Goal: Transaction & Acquisition: Purchase product/service

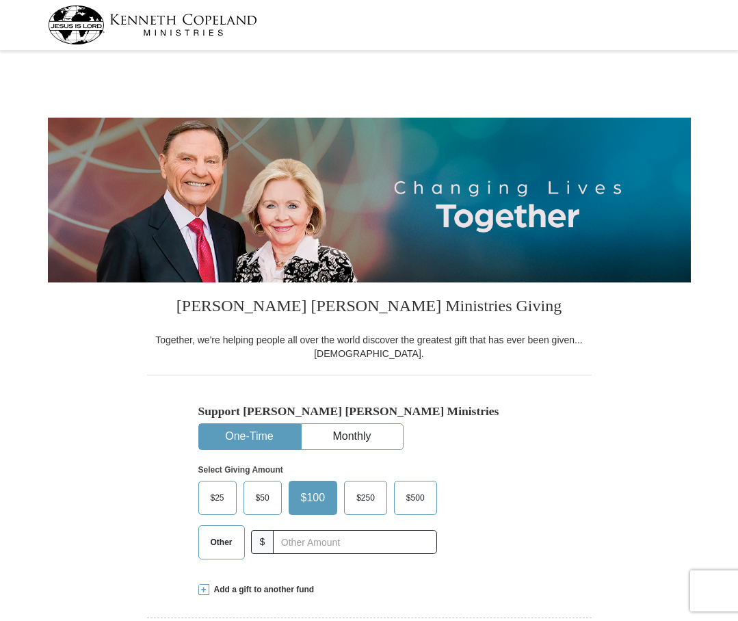
select select "CA"
click at [223, 538] on span "Other" at bounding box center [222, 542] width 36 height 21
click at [0, 0] on input "Other" at bounding box center [0, 0] width 0 height 0
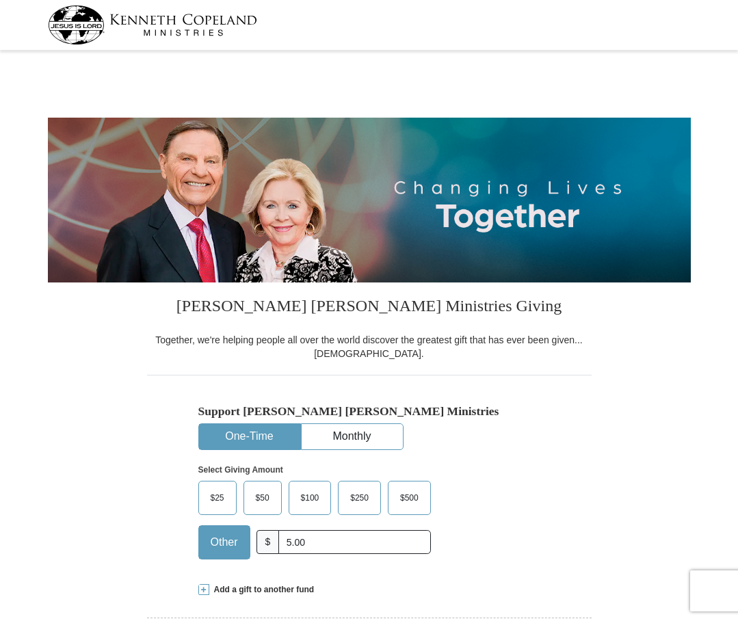
click at [493, 552] on div "Select Giving Amount Amount must be a valid number The total gift cannot be les…" at bounding box center [369, 510] width 342 height 120
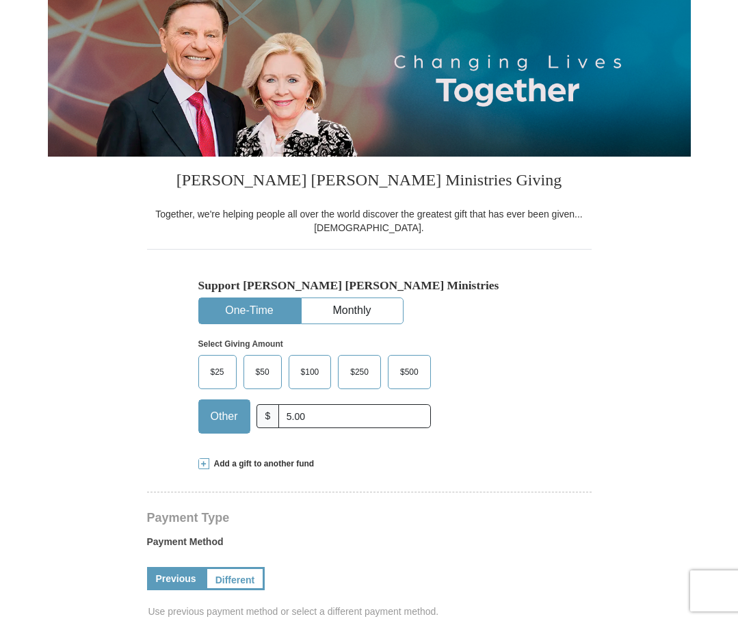
scroll to position [137, 0]
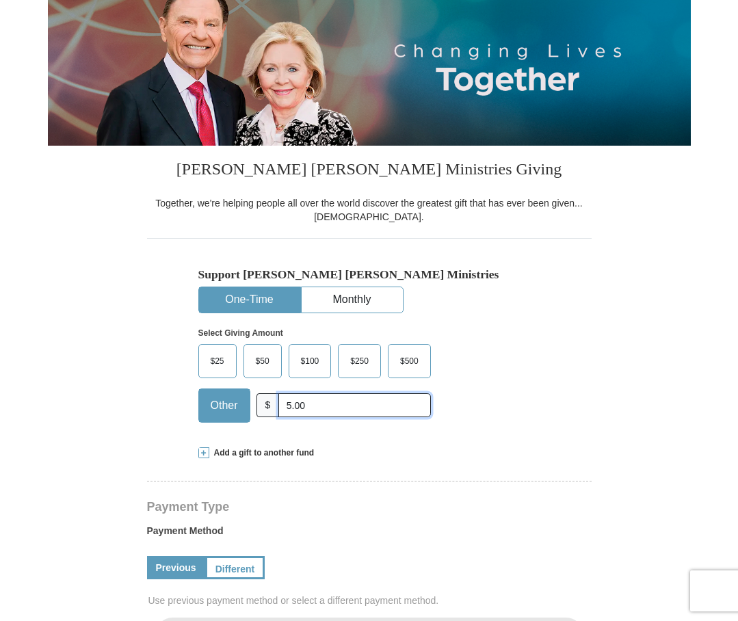
click at [365, 397] on input "5.00" at bounding box center [354, 405] width 152 height 24
type input "5.00"
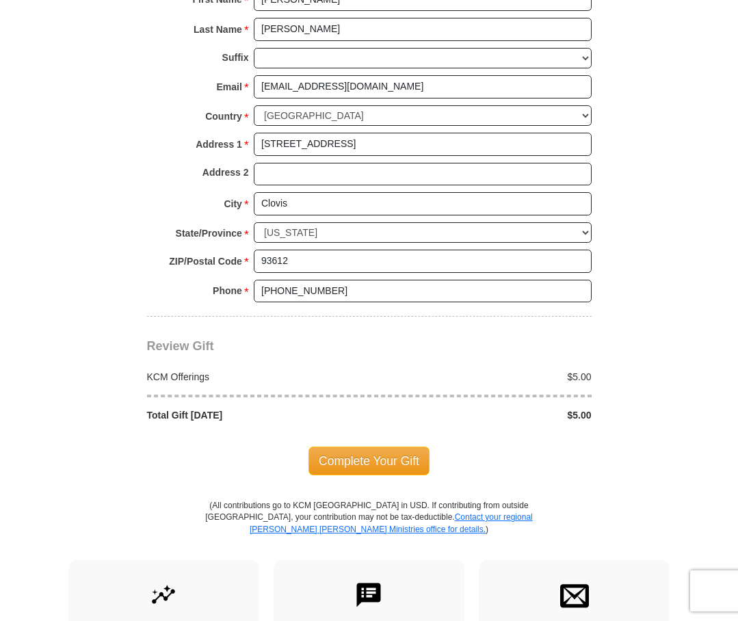
scroll to position [958, 0]
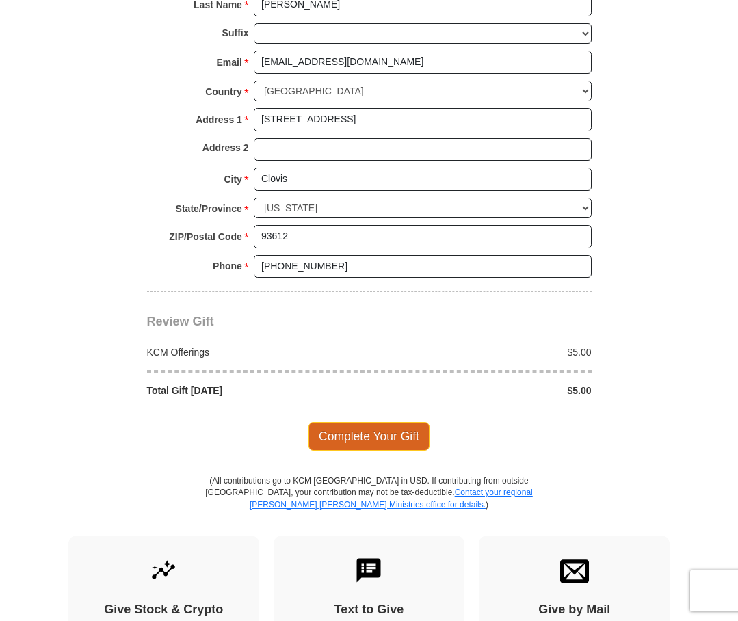
click at [363, 443] on span "Complete Your Gift" at bounding box center [368, 436] width 121 height 29
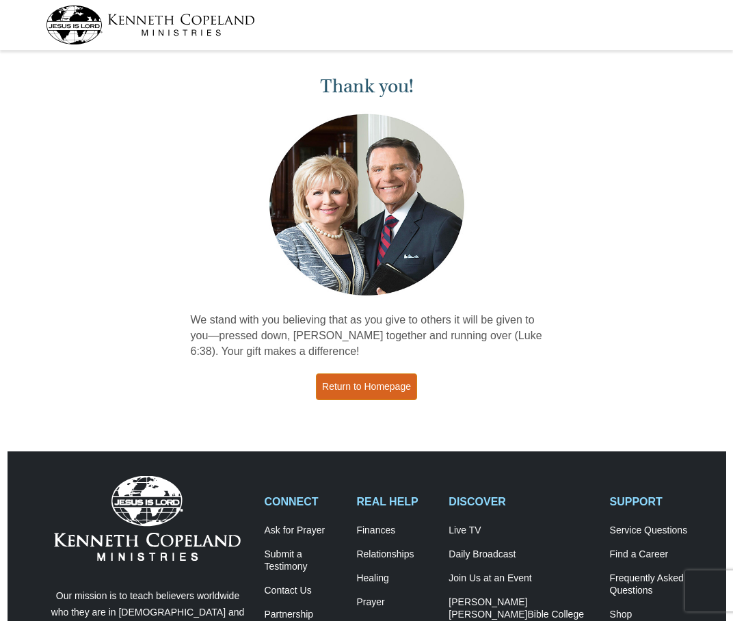
click at [395, 388] on link "Return to Homepage" at bounding box center [366, 386] width 101 height 27
